Goal: Information Seeking & Learning: Learn about a topic

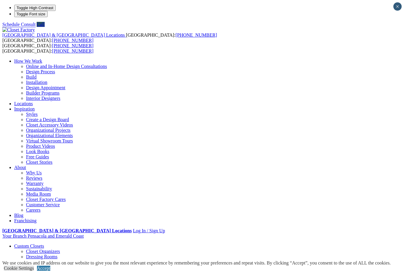
scroll to position [12, 0]
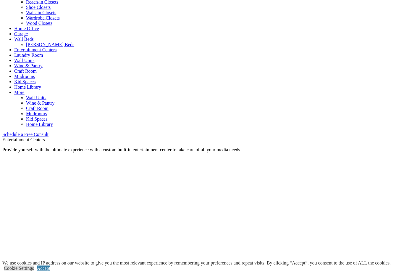
scroll to position [253, 0]
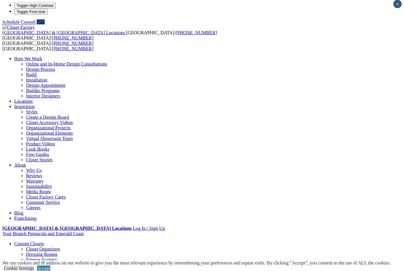
scroll to position [0, 0]
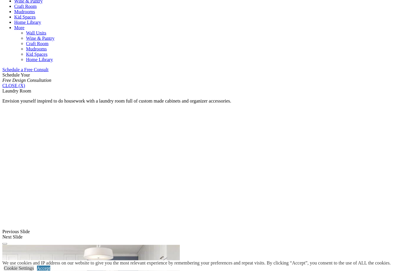
scroll to position [331, 0]
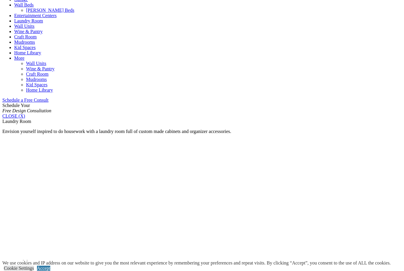
scroll to position [301, 0]
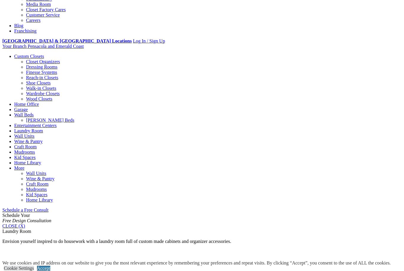
scroll to position [184, 0]
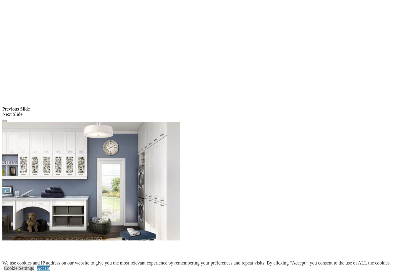
scroll to position [454, 0]
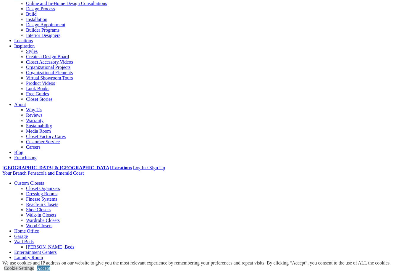
scroll to position [0, 0]
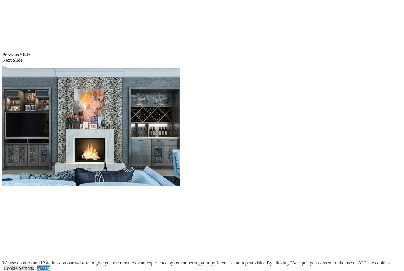
scroll to position [508, 0]
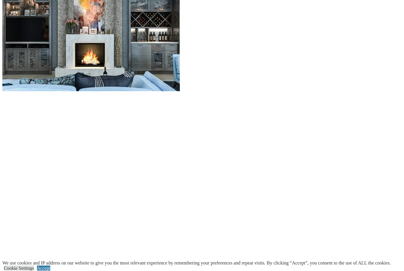
scroll to position [603, 0]
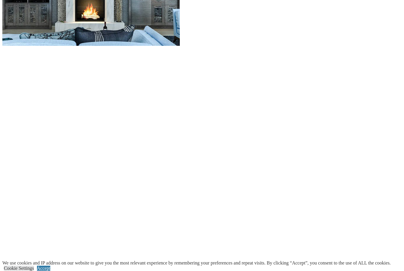
scroll to position [644, 0]
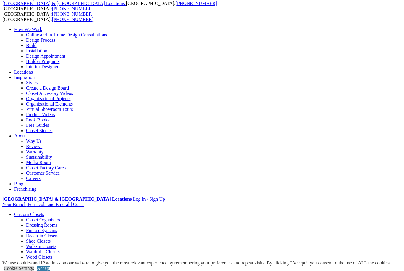
scroll to position [0, 0]
